Goal: Transaction & Acquisition: Purchase product/service

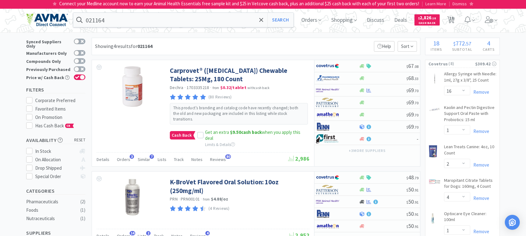
select select "16"
select select "1"
select select "2"
select select "4"
select select "1"
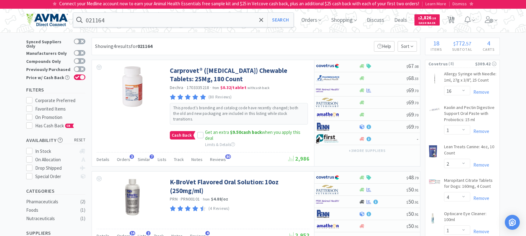
select select "1"
select select "2"
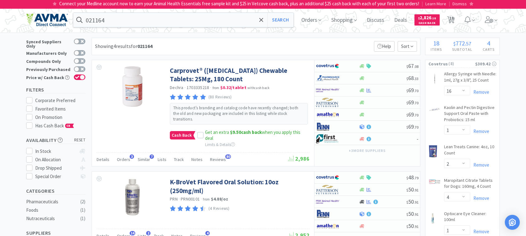
select select "2"
select select "1"
select select "10"
select select "1"
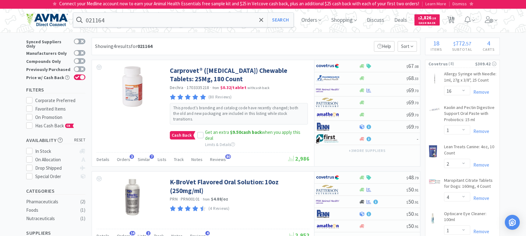
select select "3"
select select "1"
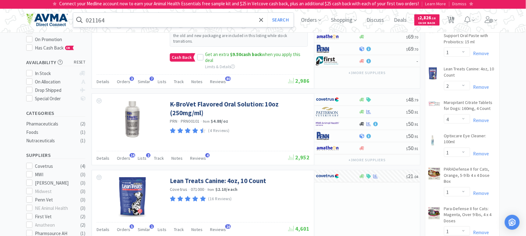
click at [121, 19] on input "021164" at bounding box center [183, 20] width 221 height 14
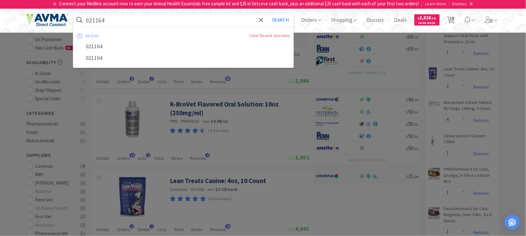
paste input "ALD005560"
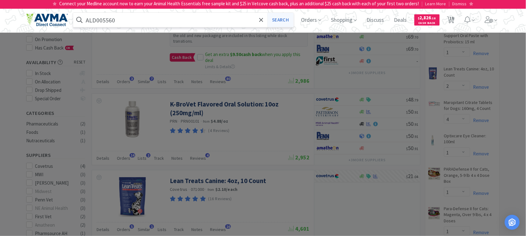
type input "ALD005560"
click at [273, 20] on button "Search" at bounding box center [281, 20] width 26 height 14
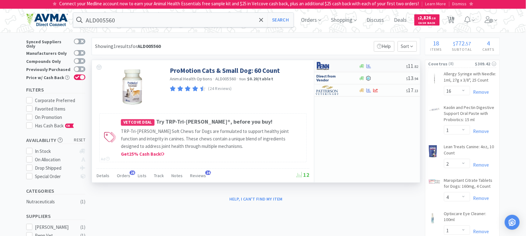
click at [325, 66] on img at bounding box center [327, 65] width 23 height 9
select select "1"
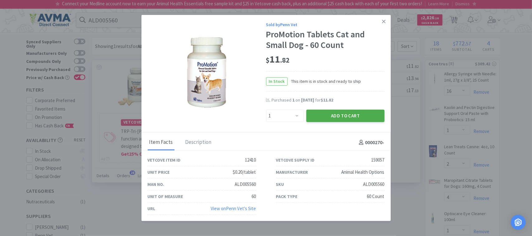
click at [349, 116] on button "Add to Cart" at bounding box center [346, 116] width 78 height 12
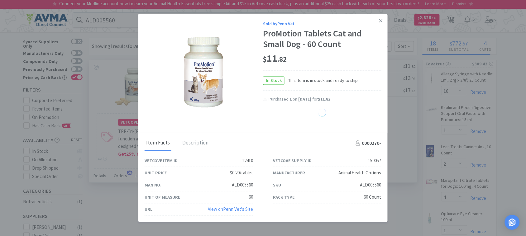
select select "1"
